Goal: Check status: Check status

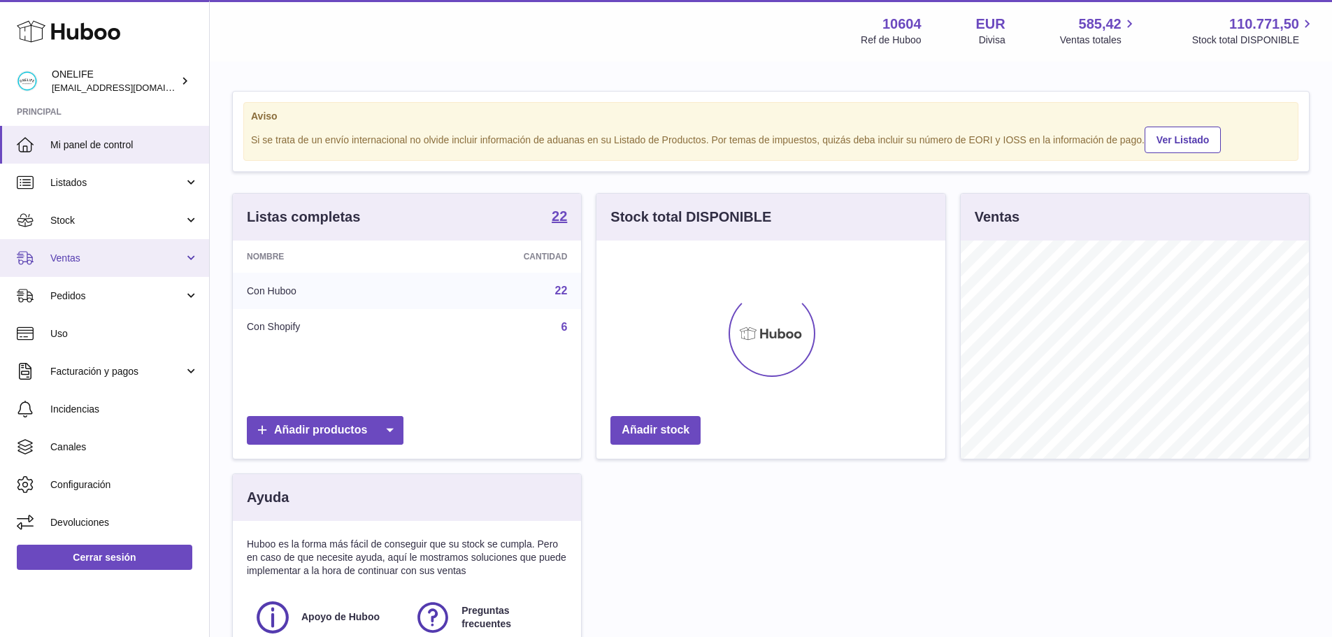
scroll to position [218, 349]
click at [99, 267] on link "Ventas" at bounding box center [104, 258] width 209 height 38
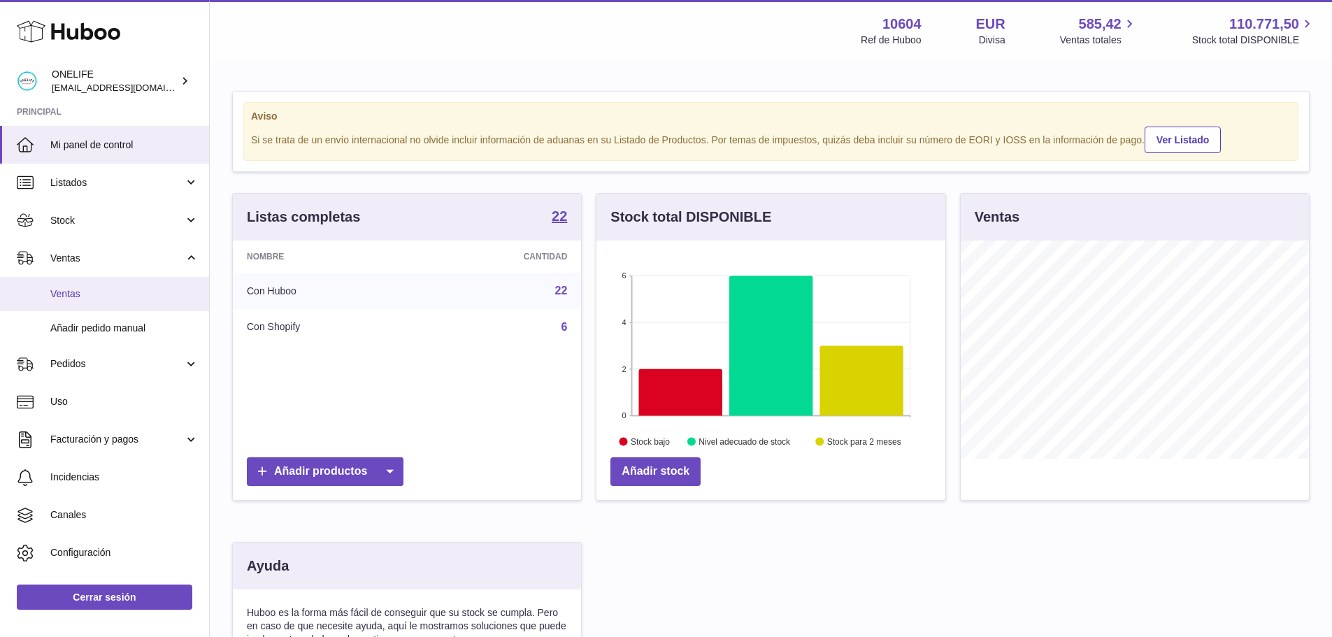
click at [101, 290] on span "Ventas" at bounding box center [124, 293] width 148 height 13
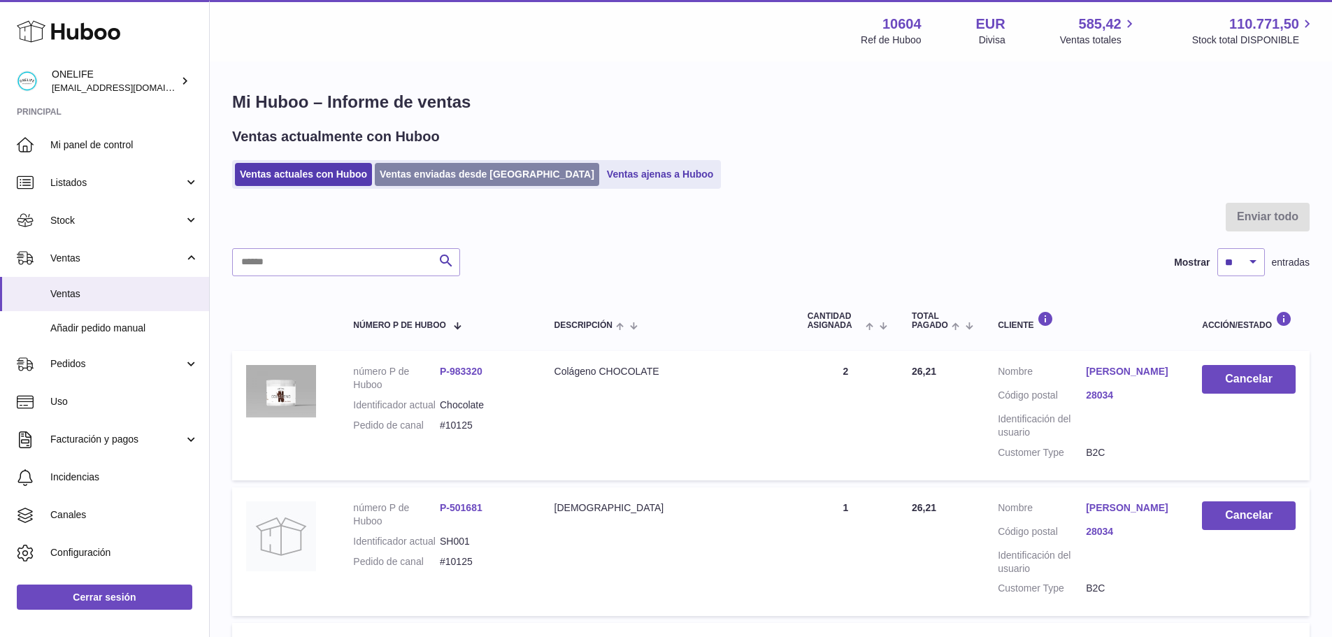
click at [417, 180] on link "Ventas enviadas desde [GEOGRAPHIC_DATA]" at bounding box center [487, 174] width 224 height 23
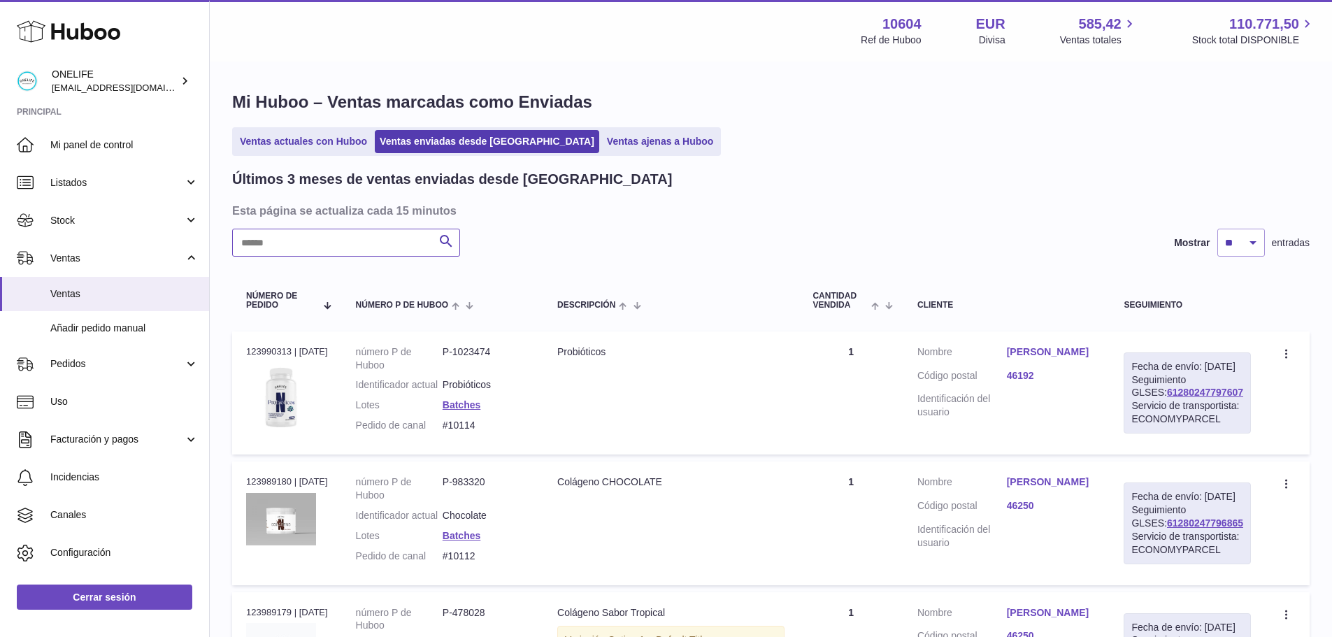
click at [352, 243] on input "text" at bounding box center [346, 243] width 228 height 28
paste input "****"
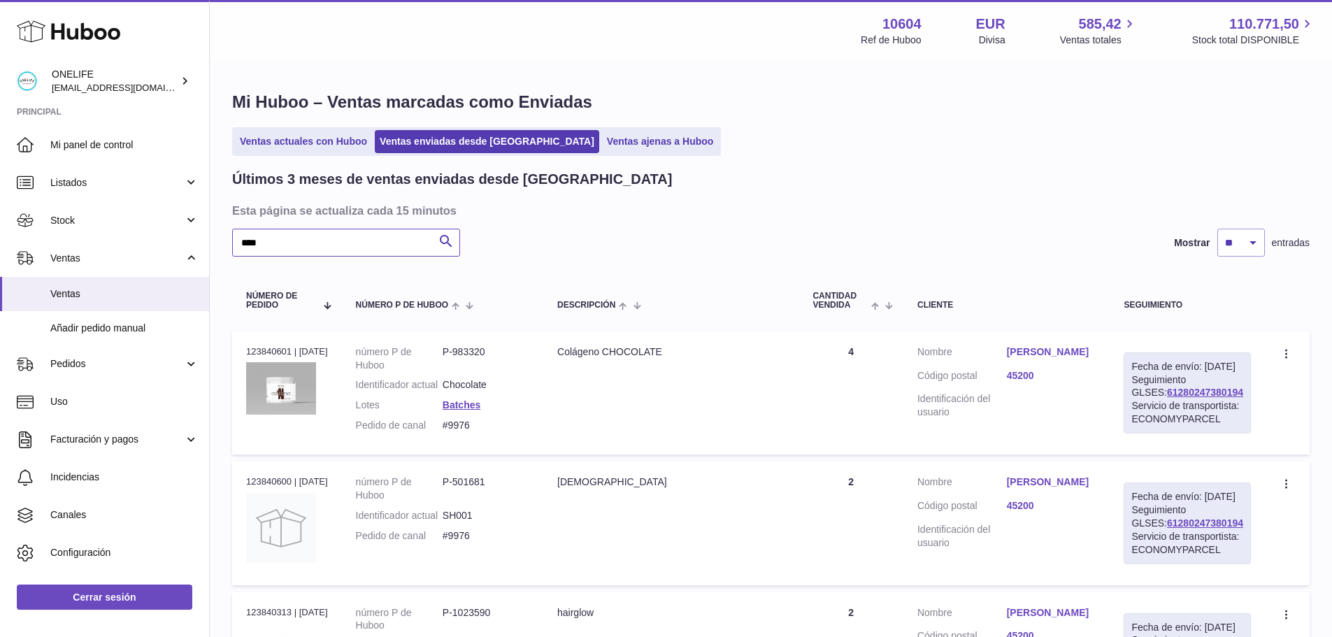
type input "****"
click at [1057, 359] on dd "[PERSON_NAME]" at bounding box center [1051, 353] width 89 height 17
click at [1056, 348] on link "[PERSON_NAME]" at bounding box center [1051, 351] width 89 height 13
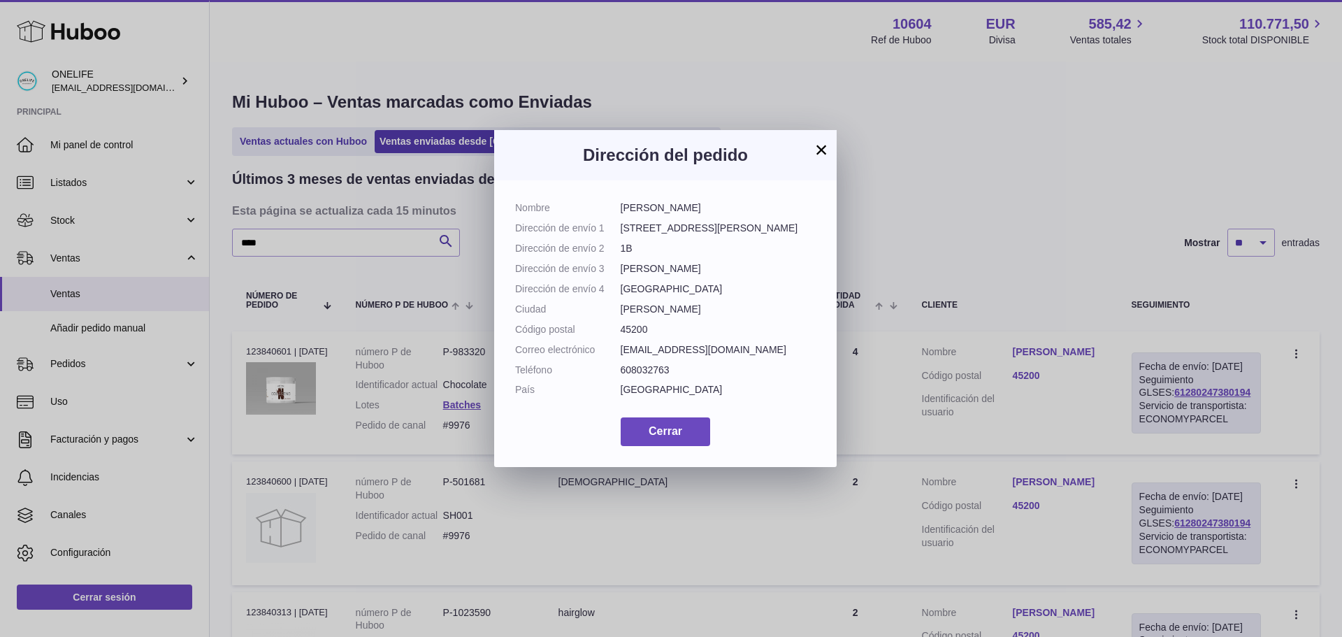
click at [824, 148] on button "×" at bounding box center [821, 149] width 17 height 17
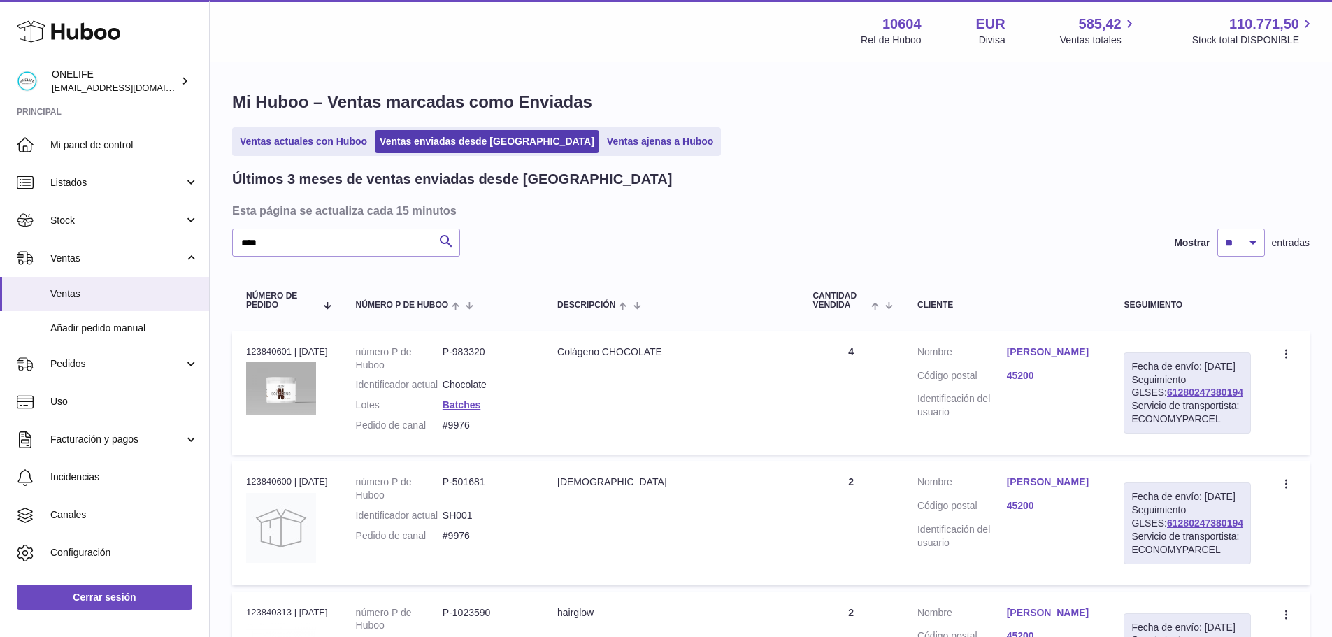
drag, startPoint x: 1233, startPoint y: 403, endPoint x: 1144, endPoint y: 406, distance: 88.8
click at [1144, 406] on div "Fecha de envío: [DATE] Seguimiento GLSES: 61280247380194 Servicio de transporti…" at bounding box center [1186, 392] width 127 height 81
copy link "61280247380194"
click at [1033, 350] on link "[PERSON_NAME]" at bounding box center [1051, 351] width 89 height 13
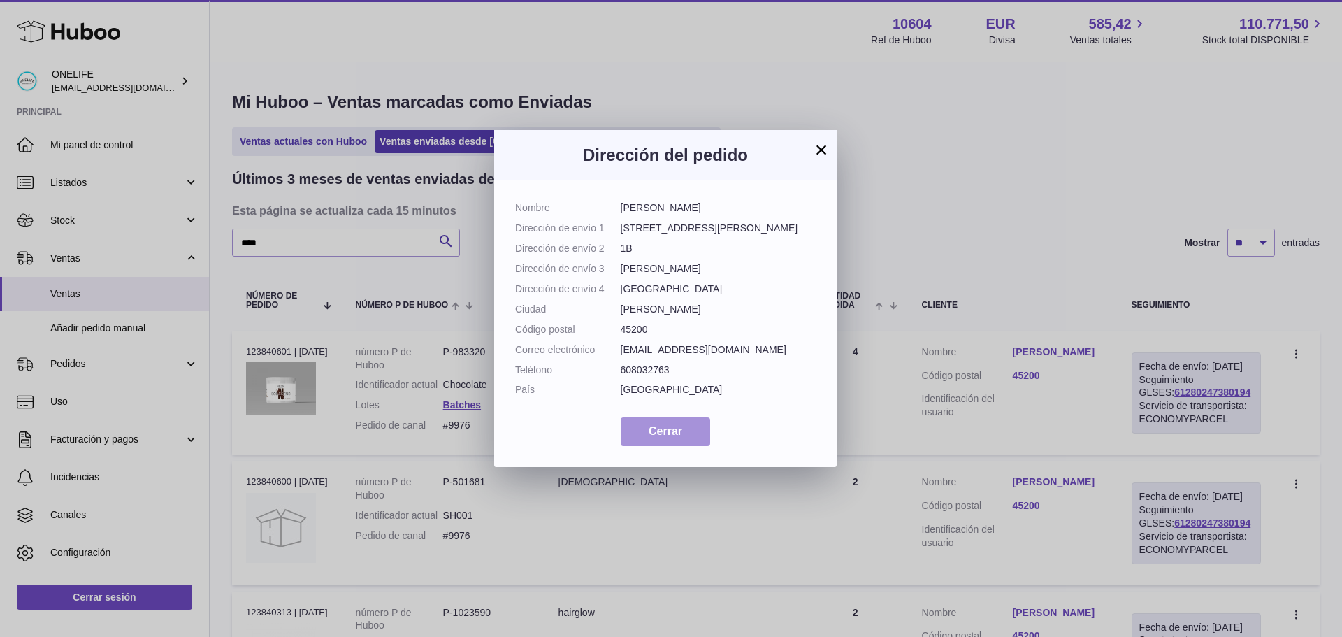
drag, startPoint x: 666, startPoint y: 468, endPoint x: 687, endPoint y: 468, distance: 21.7
click at [666, 437] on span "Cerrar" at bounding box center [666, 431] width 34 height 12
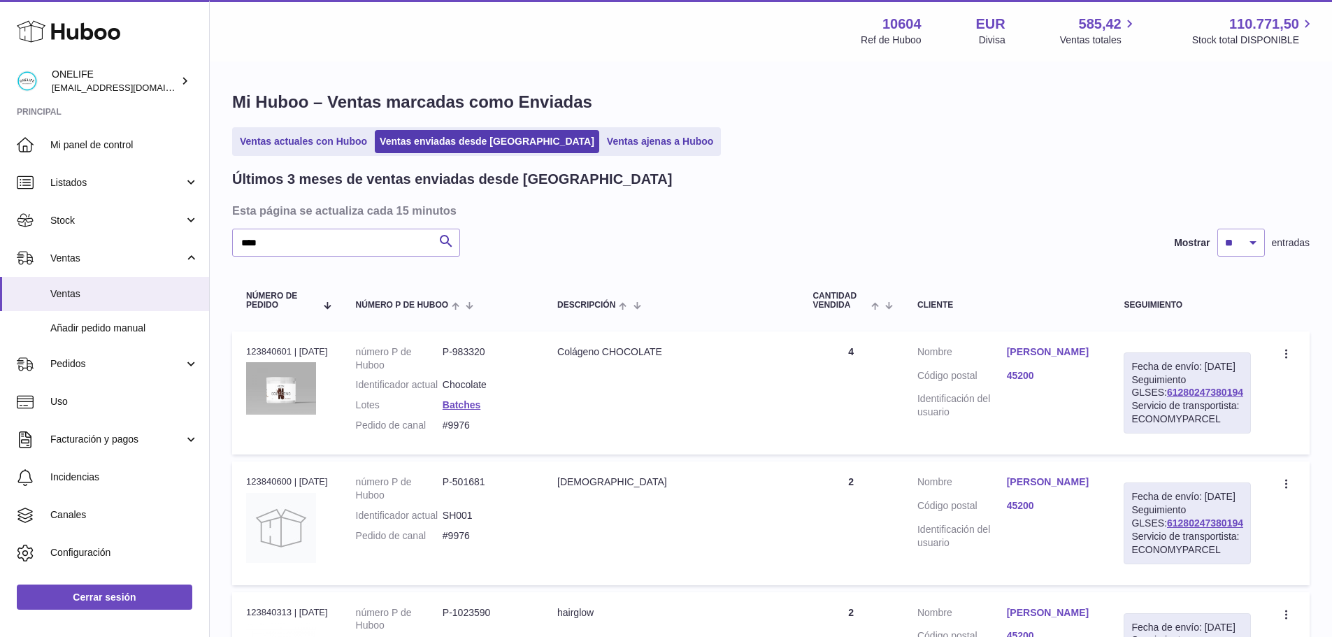
click at [1238, 420] on div "Servicio de transportista: ECONOMYPARCEL" at bounding box center [1187, 412] width 112 height 27
drag, startPoint x: 1230, startPoint y: 403, endPoint x: 1028, endPoint y: 356, distance: 206.9
click at [1146, 404] on div "Fecha de envío: [DATE] Seguimiento GLSES: 61280247380194 Servicio de transporti…" at bounding box center [1186, 392] width 127 height 81
copy link "61280247380194"
